Goal: Task Accomplishment & Management: Complete application form

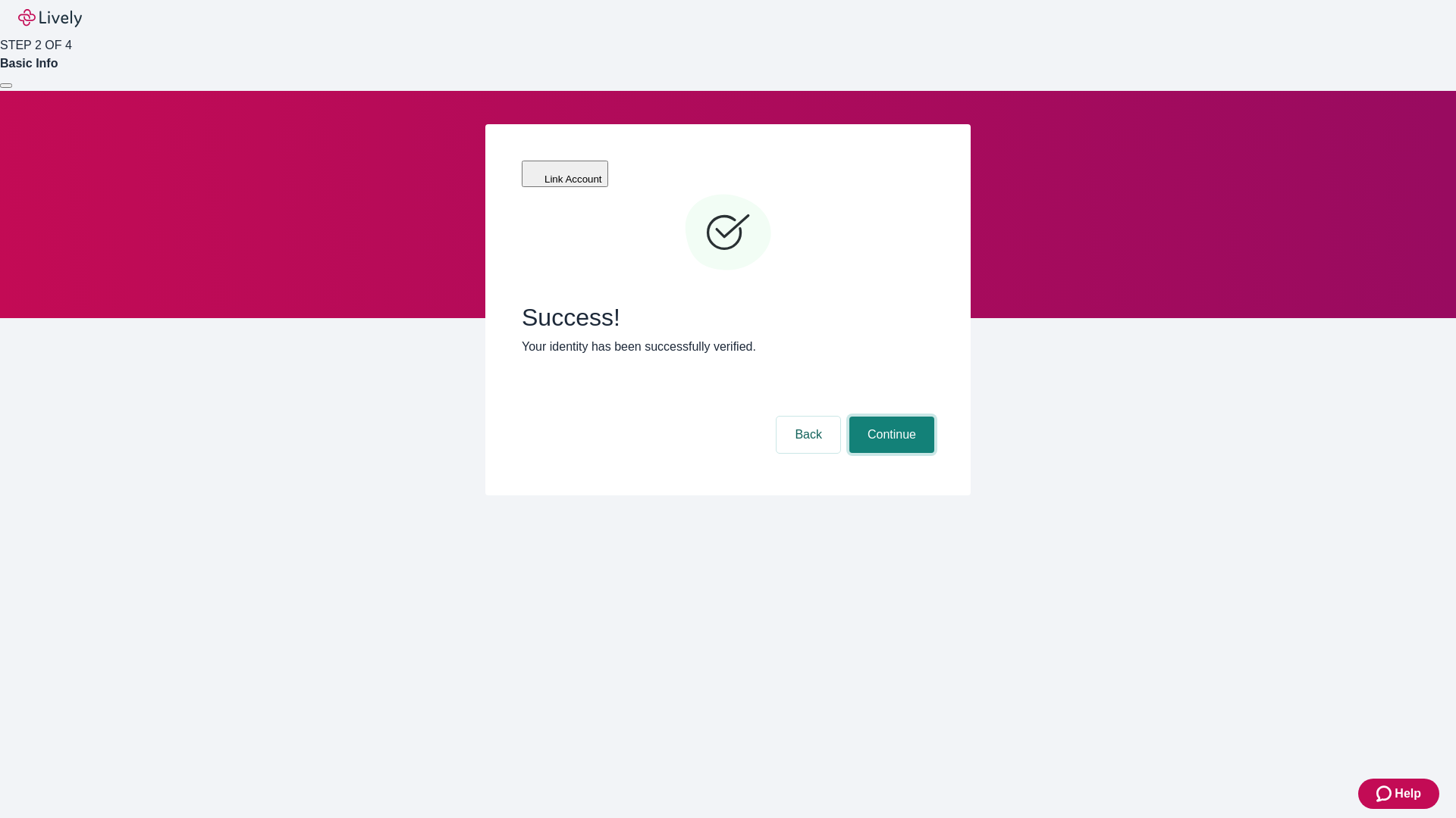
click at [889, 416] on button "Continue" at bounding box center [892, 434] width 85 height 36
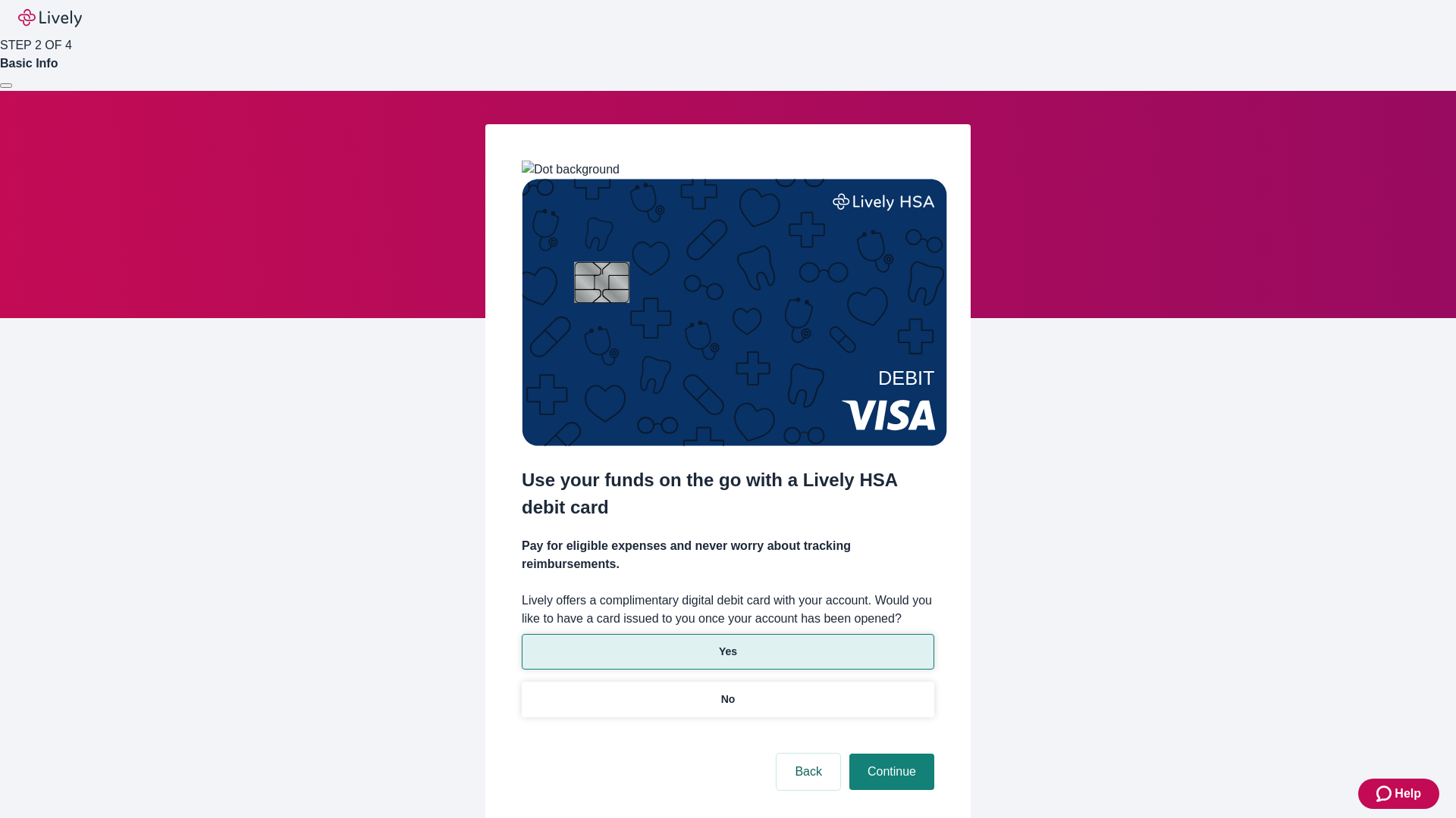
click at [728, 645] on p "Yes" at bounding box center [728, 652] width 19 height 16
click at [889, 754] on button "Continue" at bounding box center [892, 772] width 85 height 36
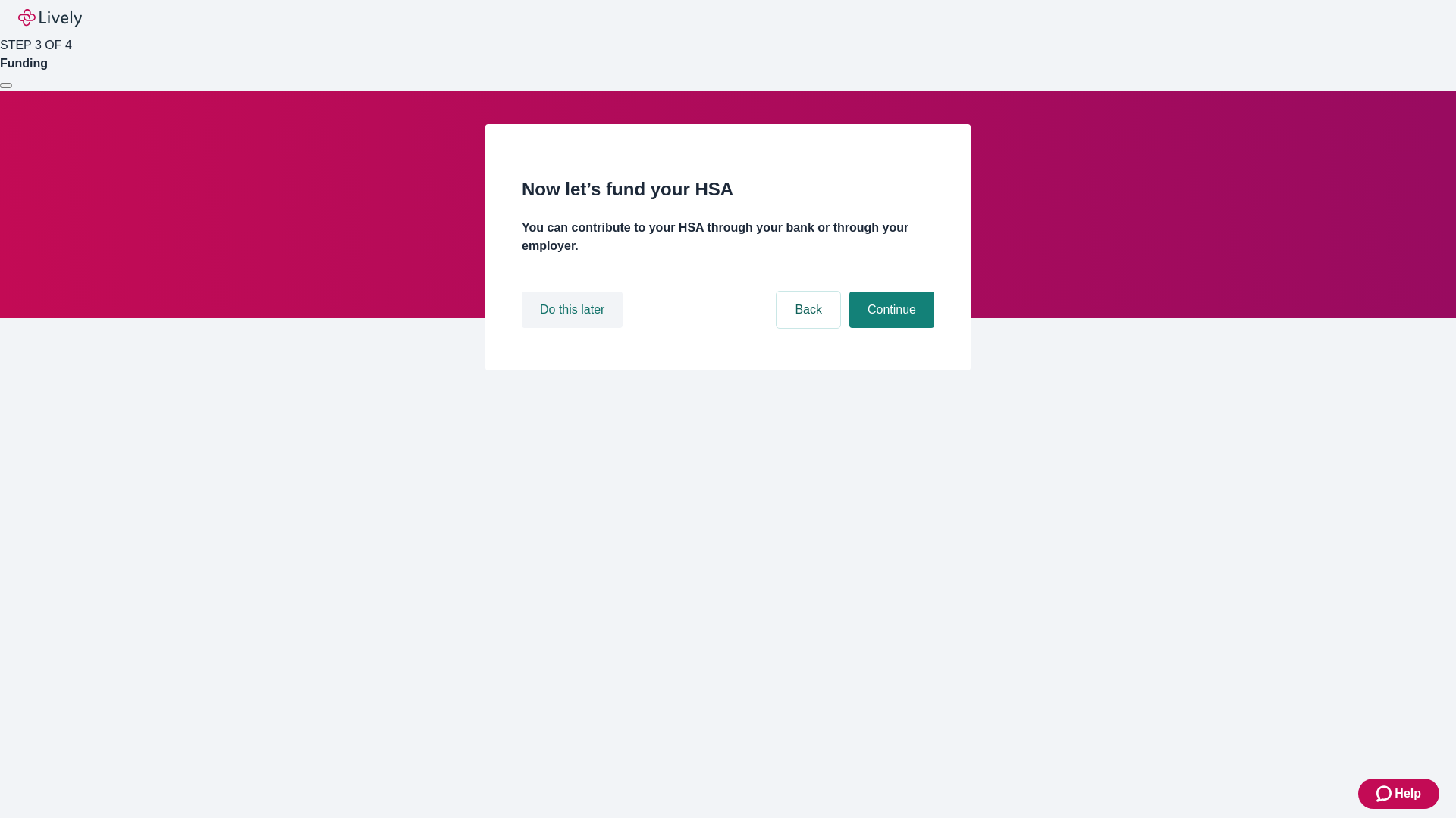
click at [574, 328] on button "Do this later" at bounding box center [572, 310] width 101 height 36
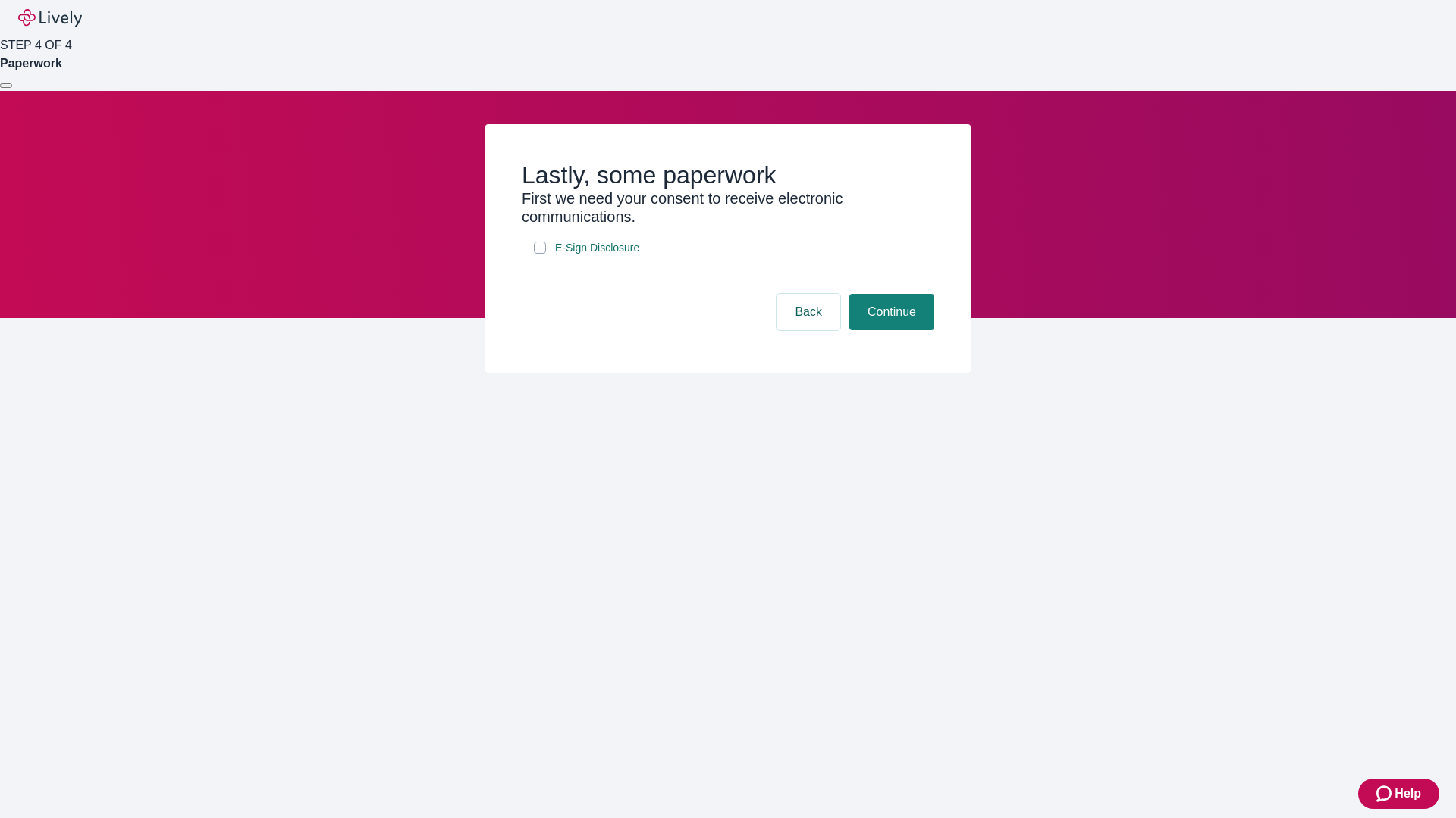
click at [540, 254] on input "E-Sign Disclosure" at bounding box center [539, 248] width 12 height 12
checkbox input "true"
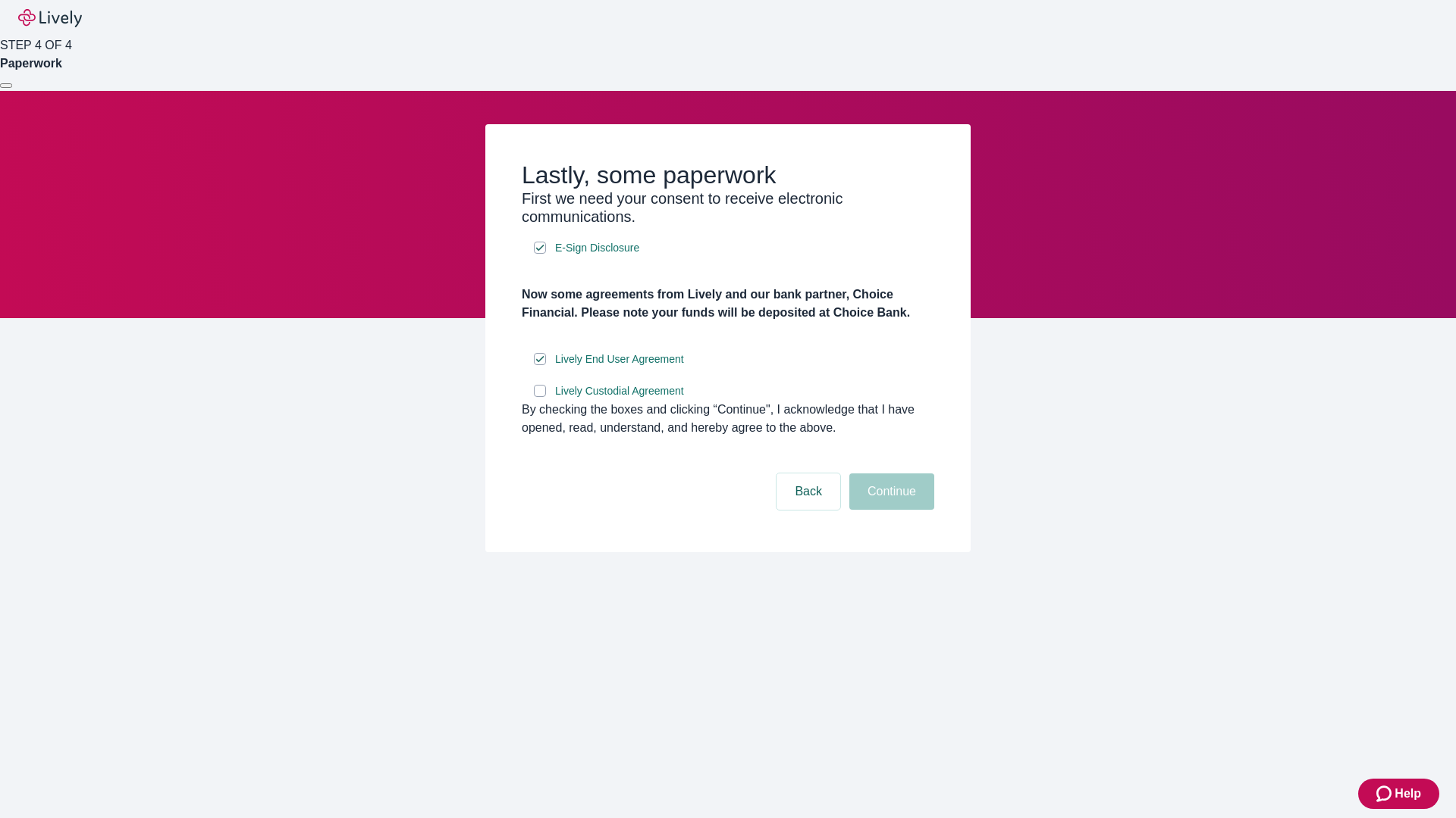
click at [540, 397] on input "Lively Custodial Agreement" at bounding box center [539, 390] width 12 height 12
checkbox input "true"
click at [889, 510] on button "Continue" at bounding box center [892, 492] width 85 height 36
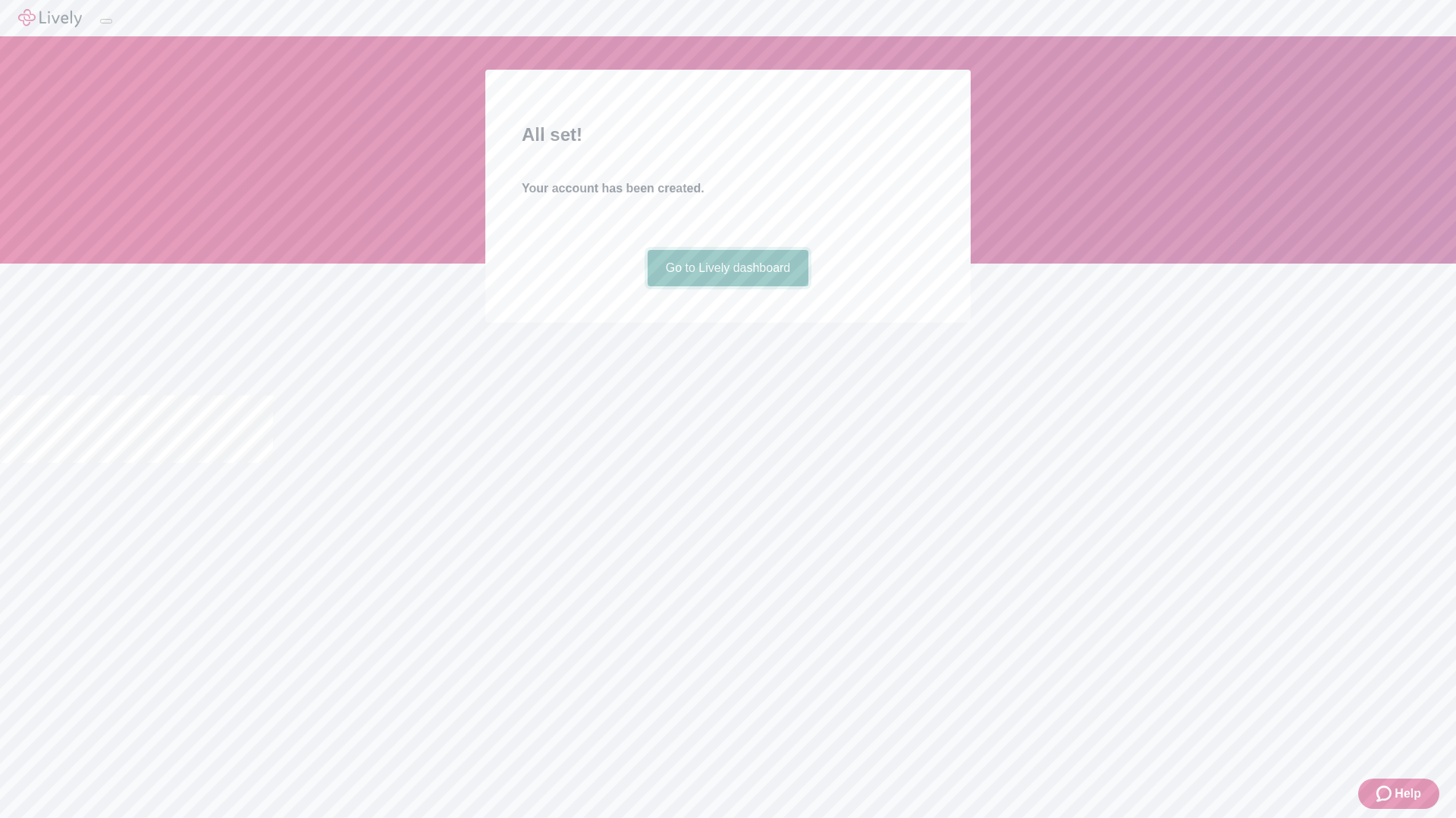
click at [728, 287] on link "Go to Lively dashboard" at bounding box center [728, 268] width 161 height 36
